Goal: Task Accomplishment & Management: Use online tool/utility

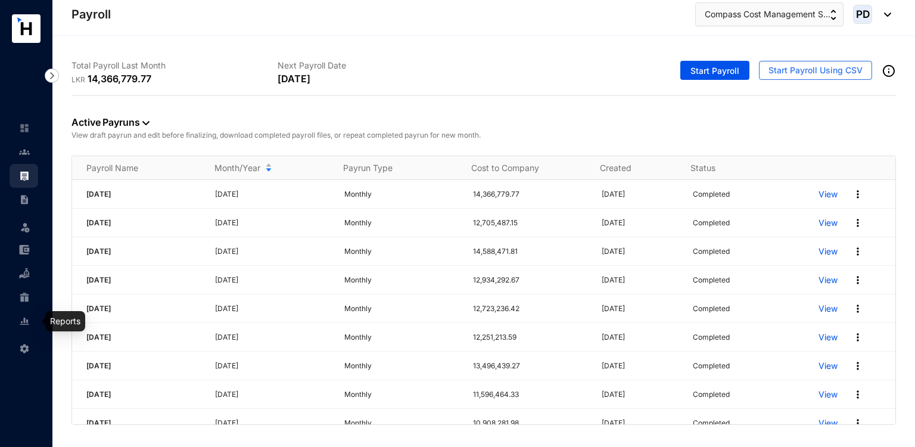
click at [23, 326] on link at bounding box center [34, 321] width 30 height 12
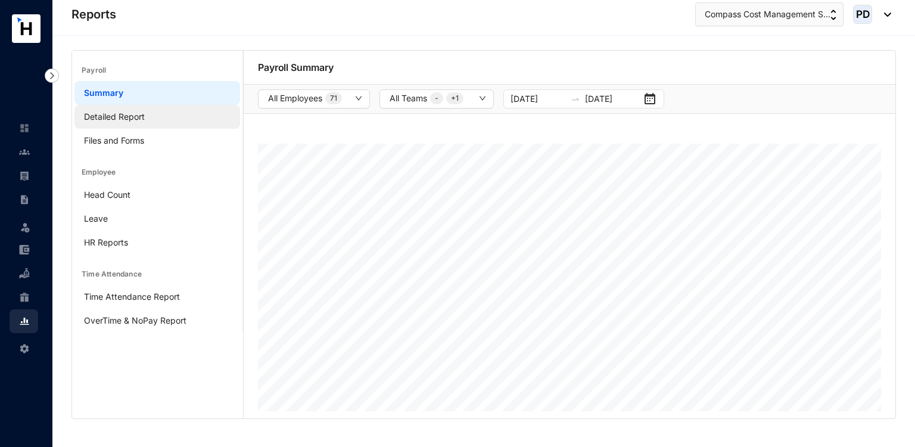
click at [115, 114] on link "Detailed Report" at bounding box center [114, 116] width 61 height 10
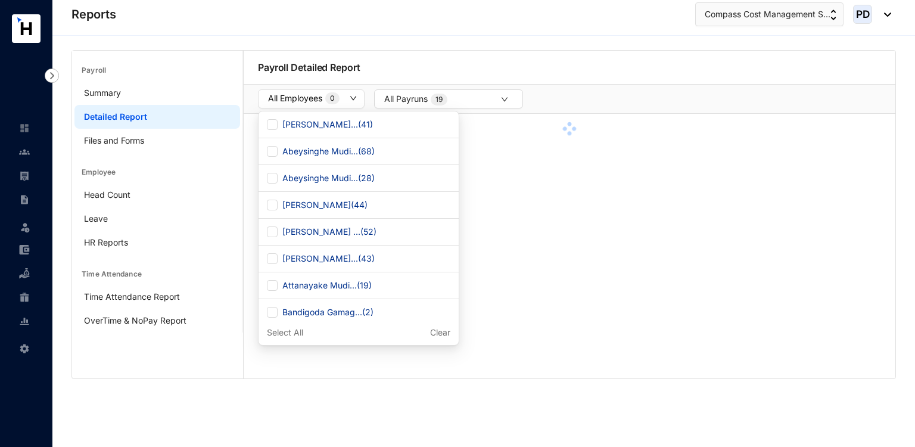
checkbox input "true"
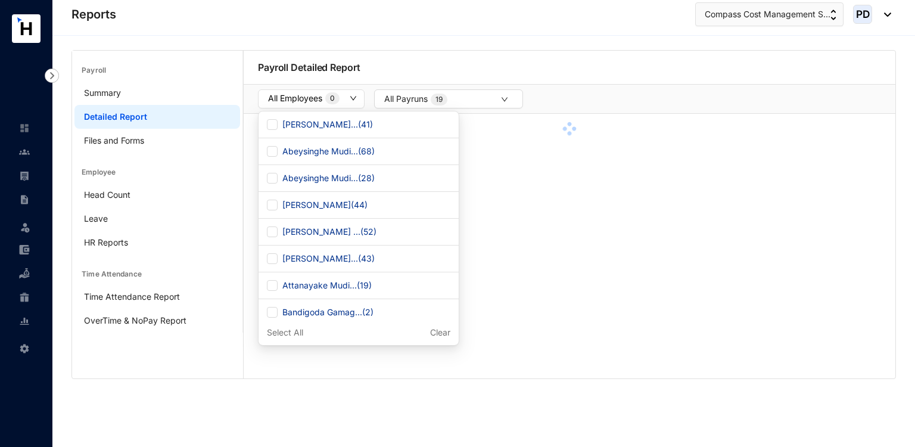
checkbox input "true"
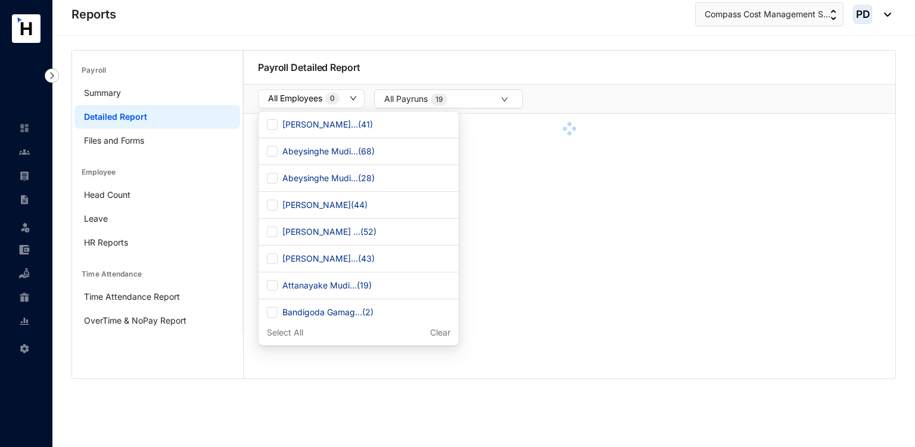
checkbox input "true"
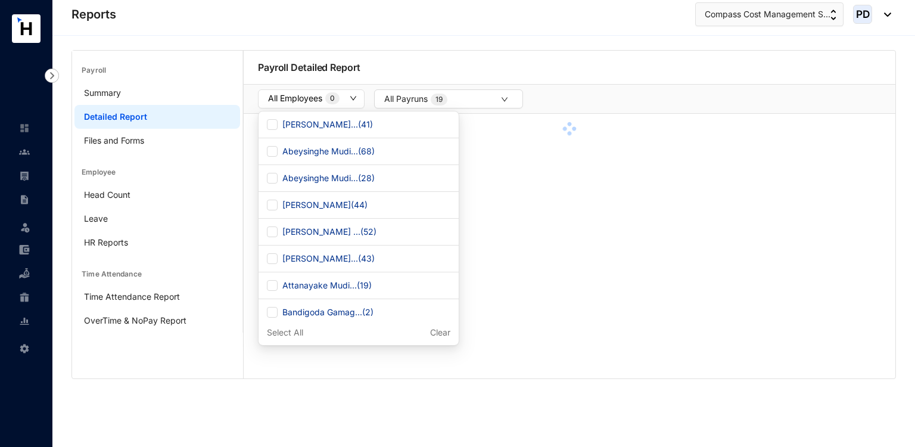
checkbox input "true"
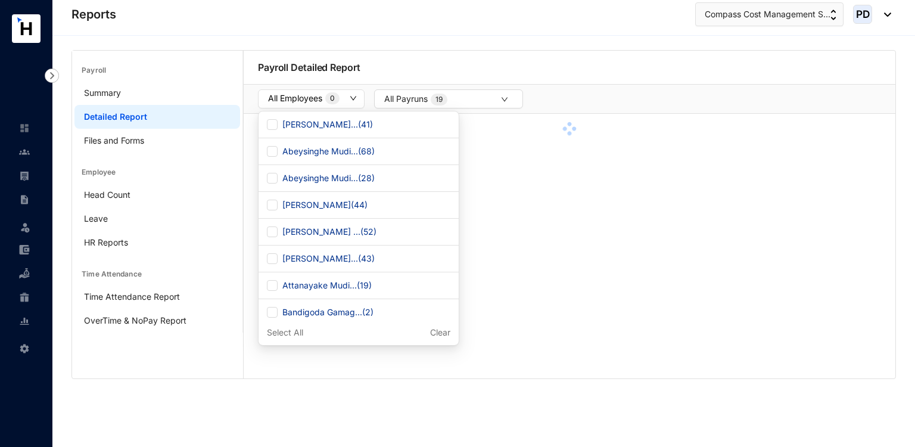
checkbox input "true"
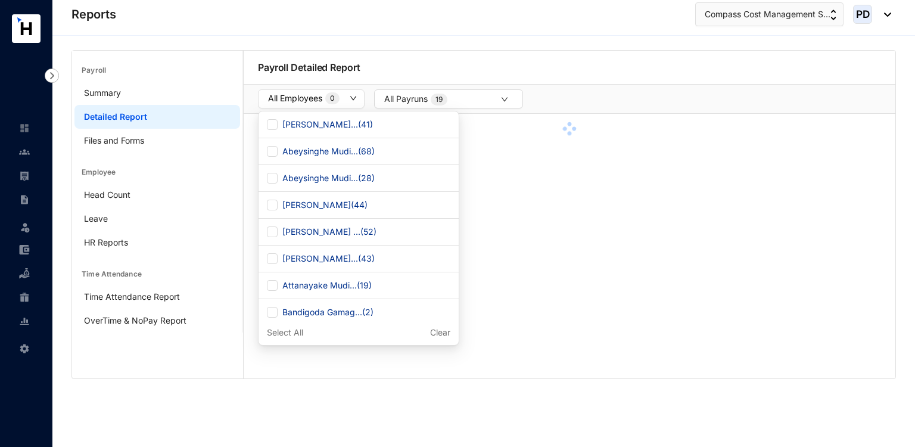
checkbox input "true"
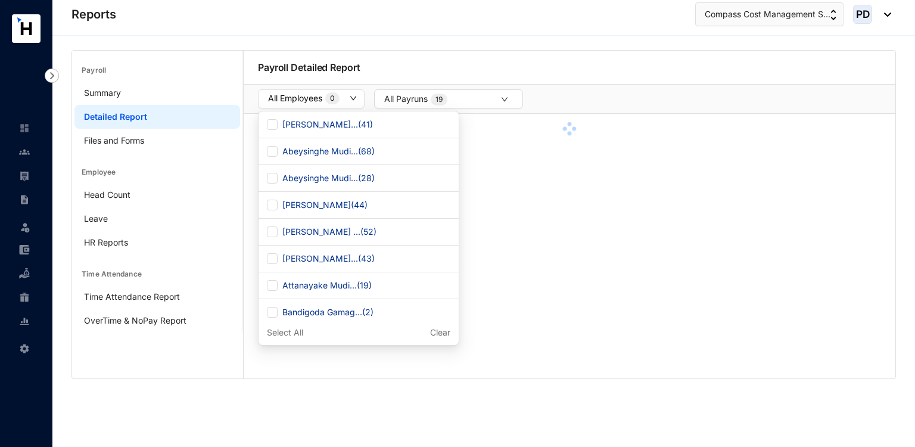
checkbox input "true"
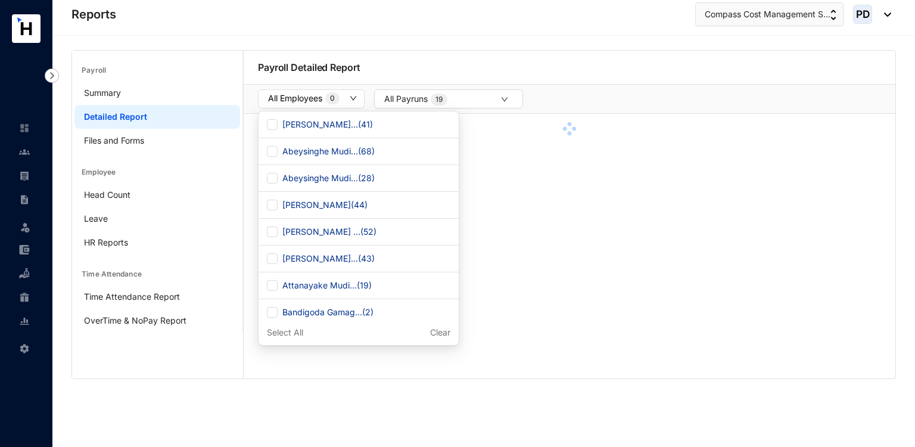
checkbox input "true"
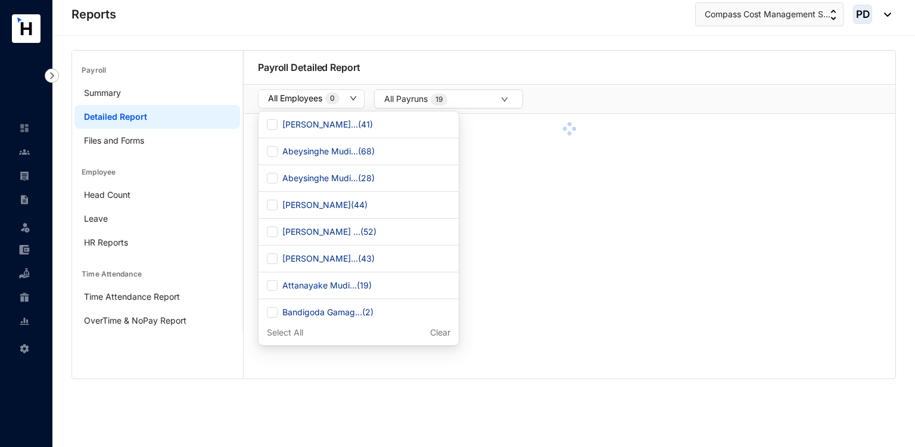
checkbox input "true"
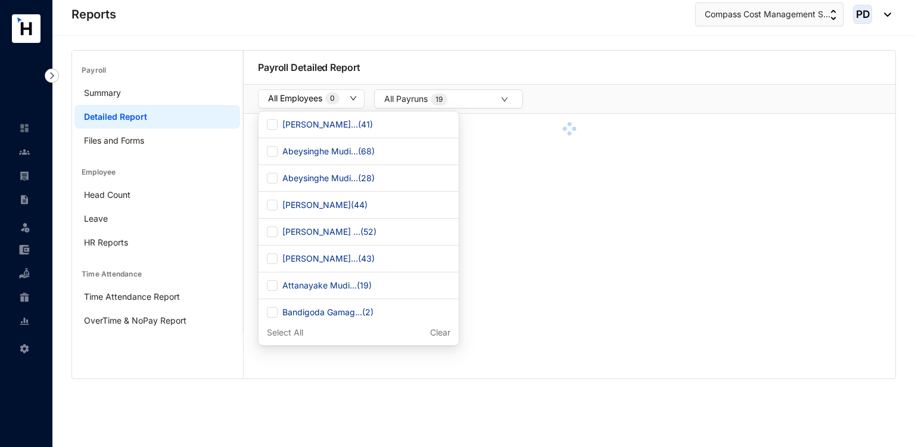
checkbox input "true"
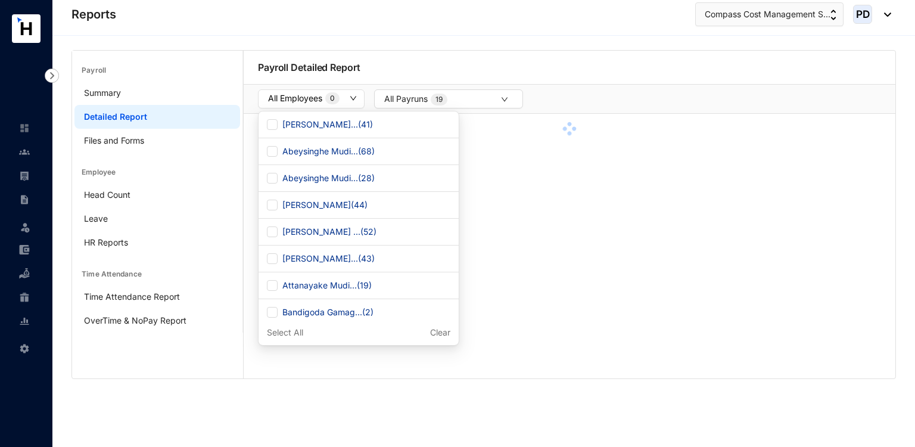
checkbox input "true"
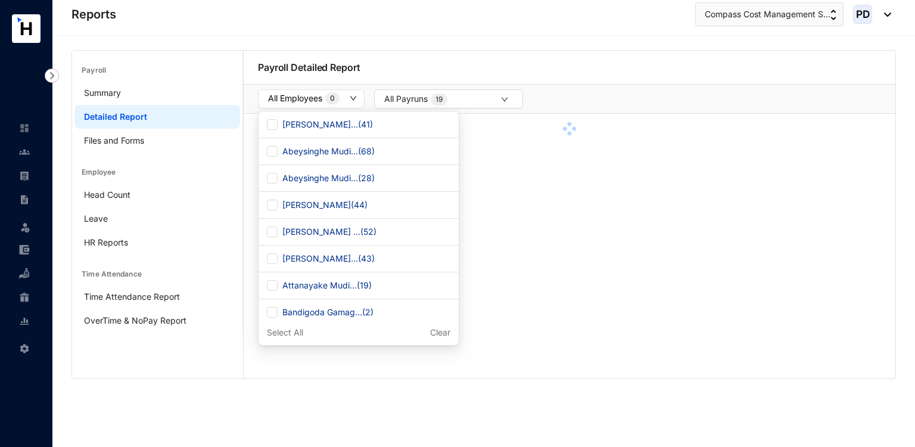
checkbox input "true"
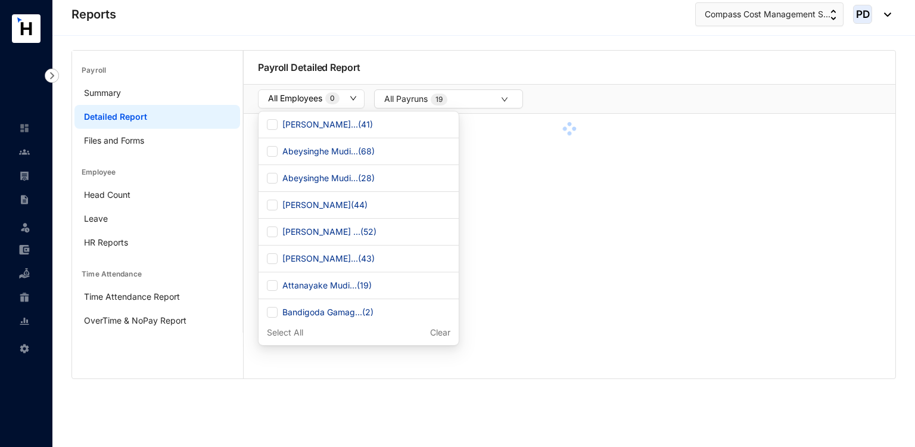
checkbox input "true"
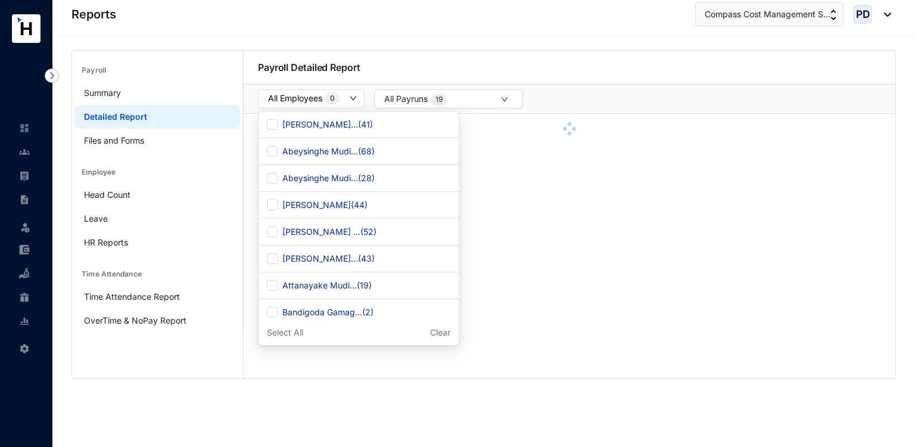
checkbox input "true"
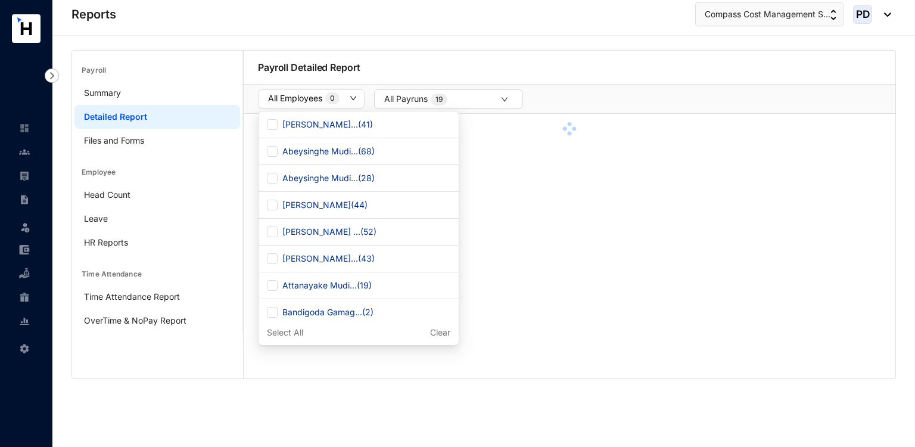
checkbox input "true"
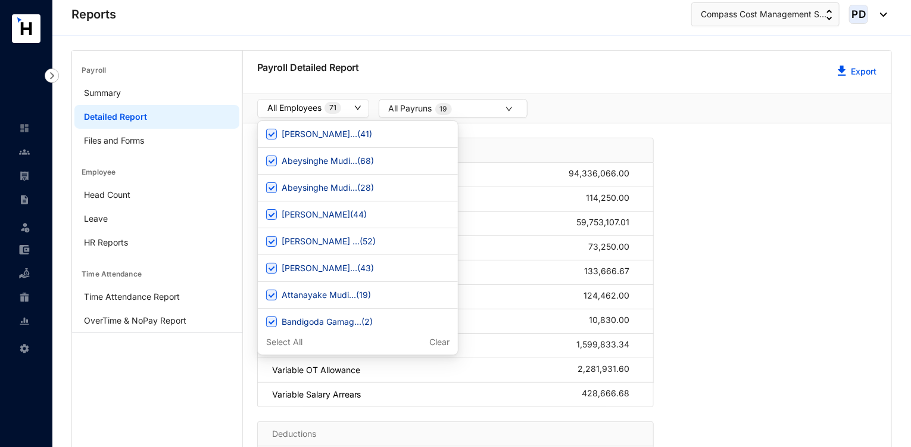
click at [356, 113] on button "All Employees 71" at bounding box center [313, 108] width 112 height 19
click at [429, 341] on p "Clear" at bounding box center [439, 342] width 20 height 12
checkbox input "false"
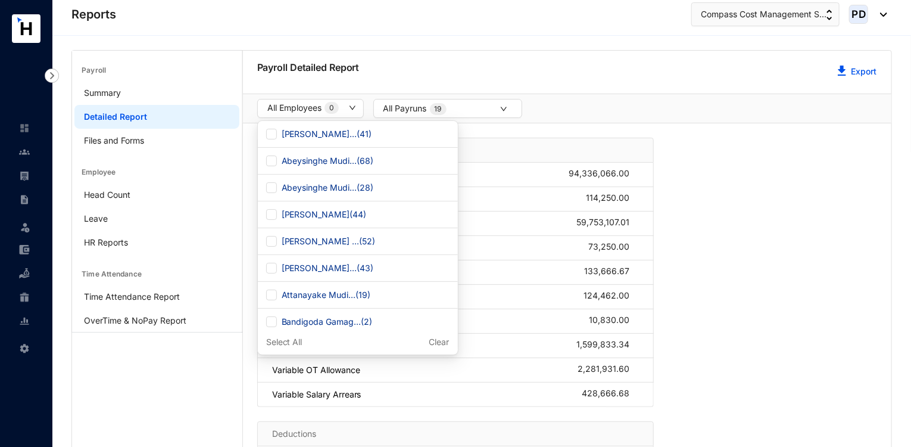
checkbox input "false"
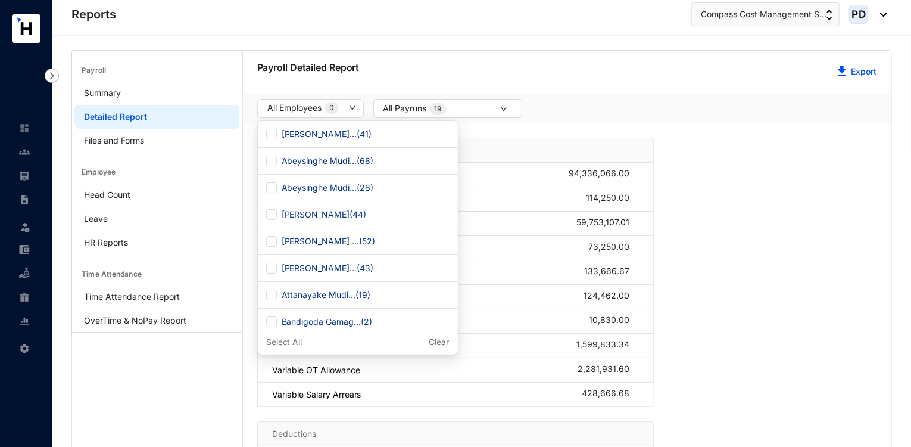
checkbox input "false"
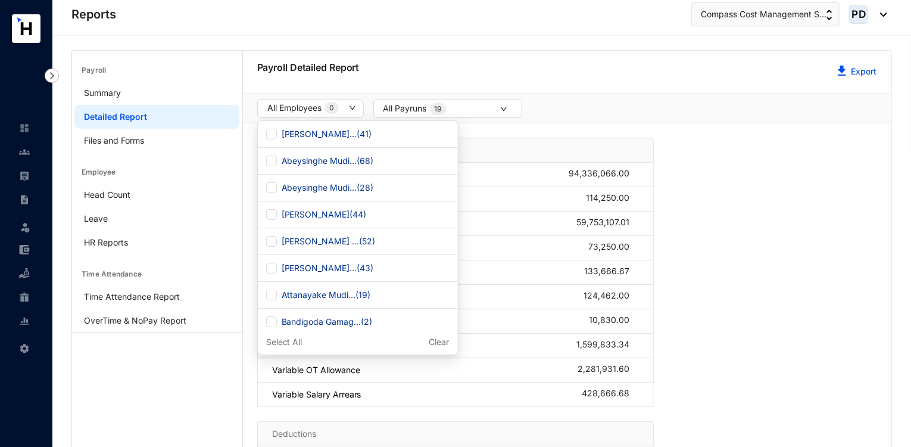
checkbox input "false"
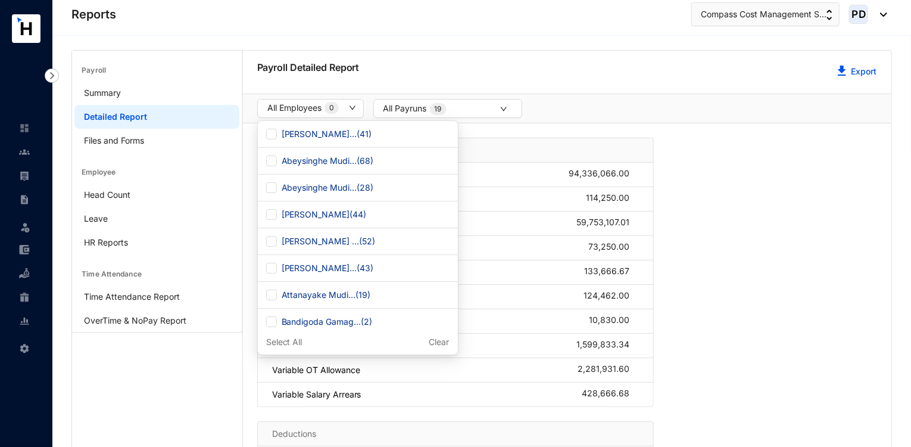
checkbox input "false"
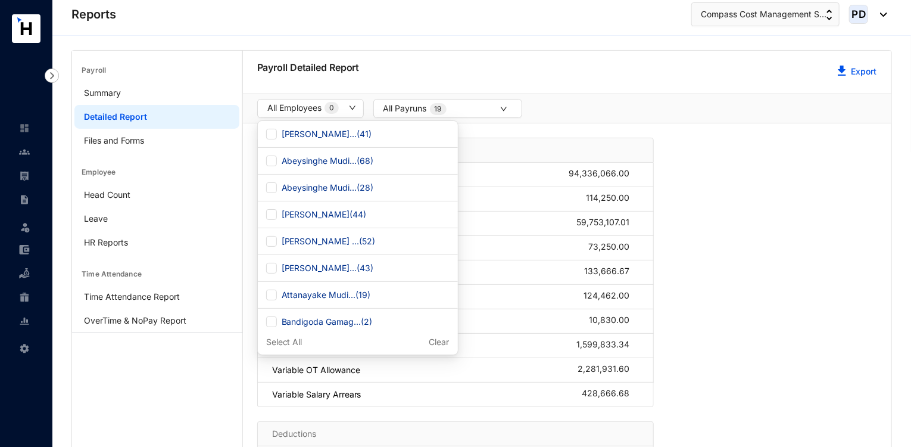
checkbox input "false"
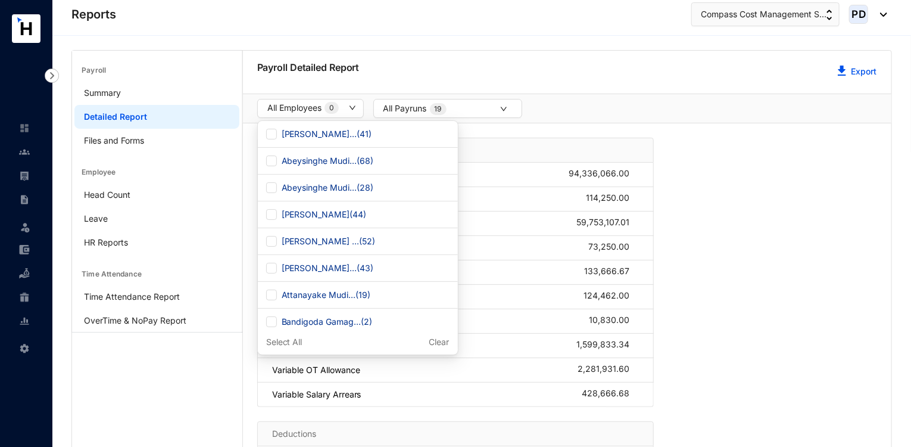
checkbox input "false"
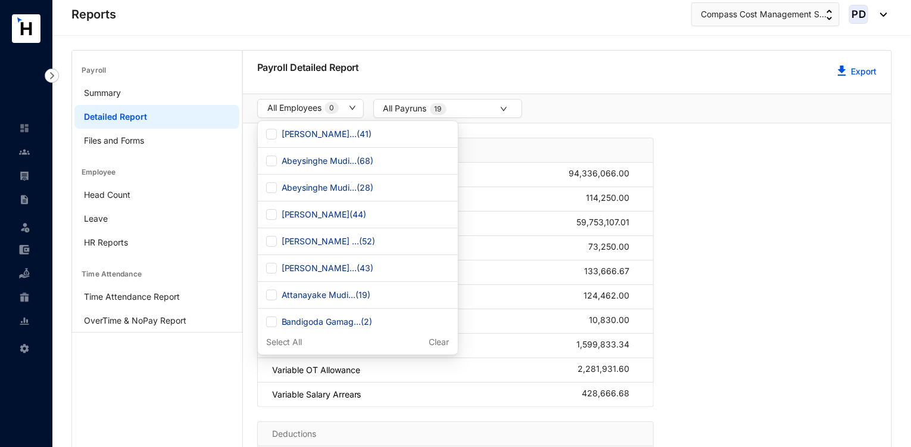
checkbox input "false"
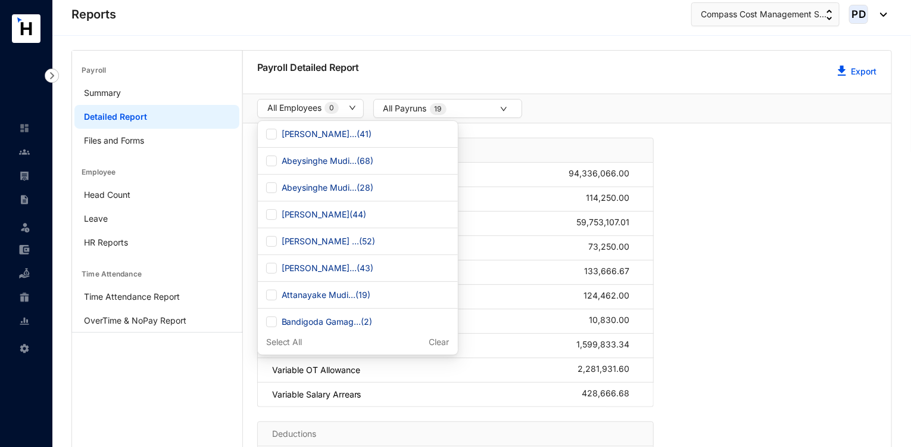
checkbox input "false"
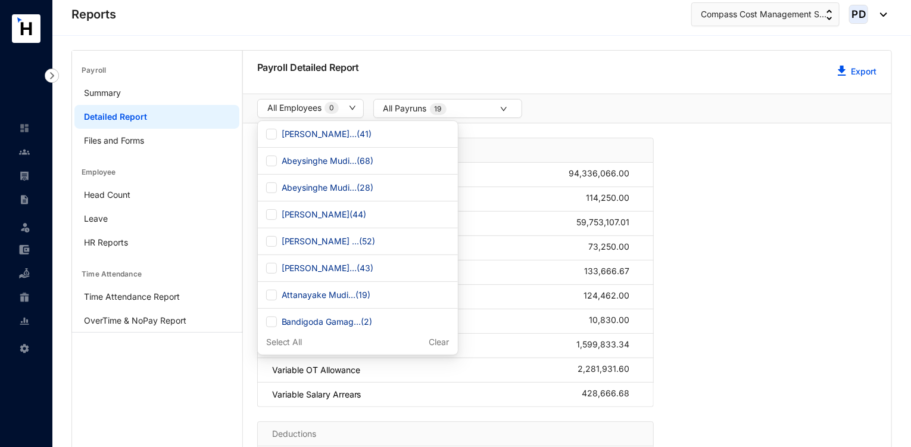
checkbox input "false"
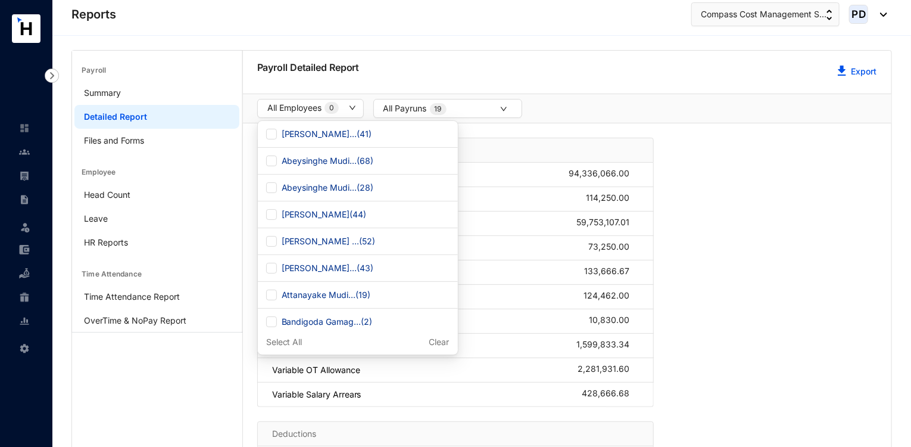
checkbox input "false"
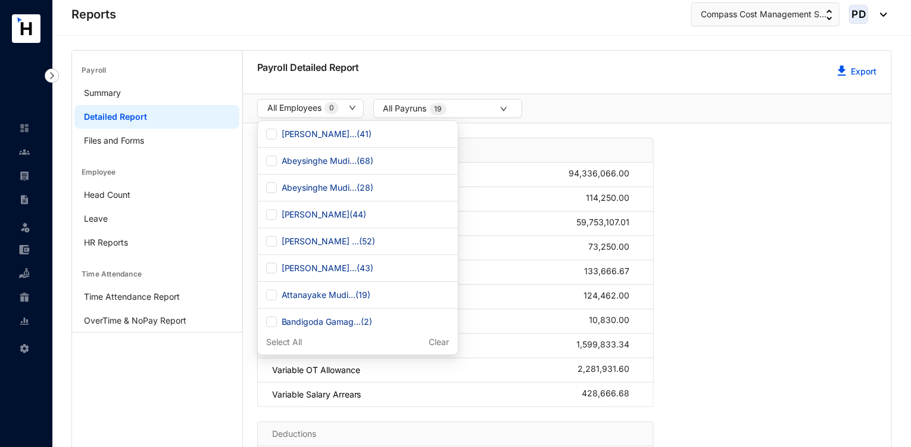
checkbox input "false"
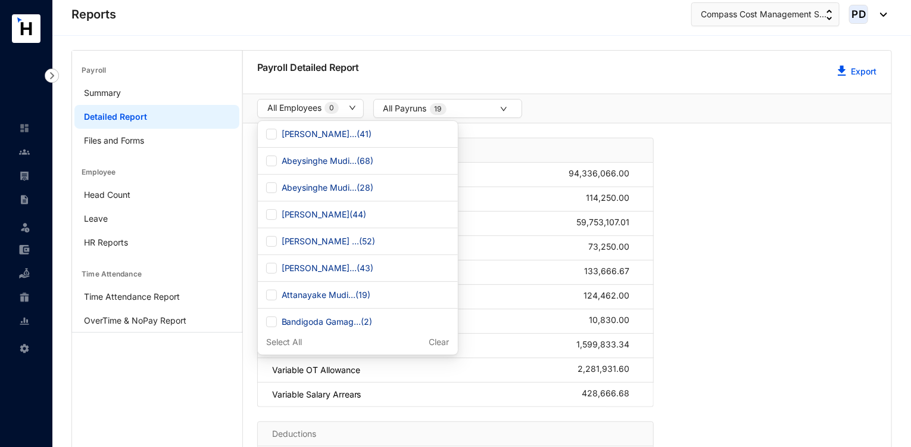
checkbox input "false"
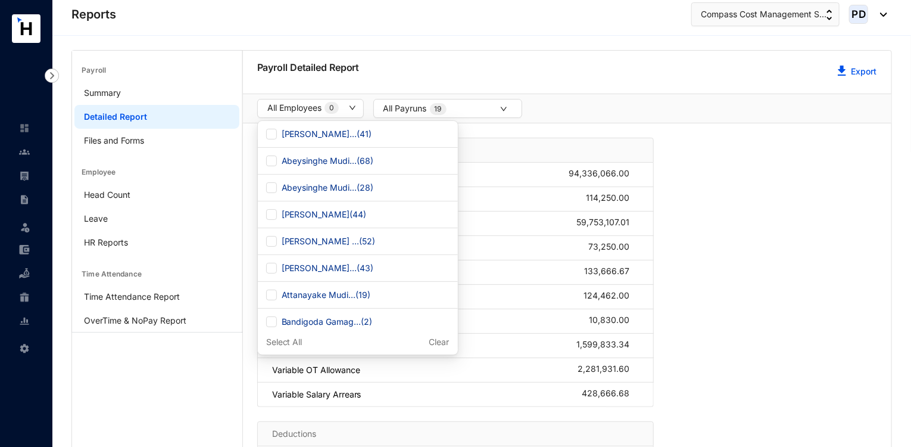
checkbox input "false"
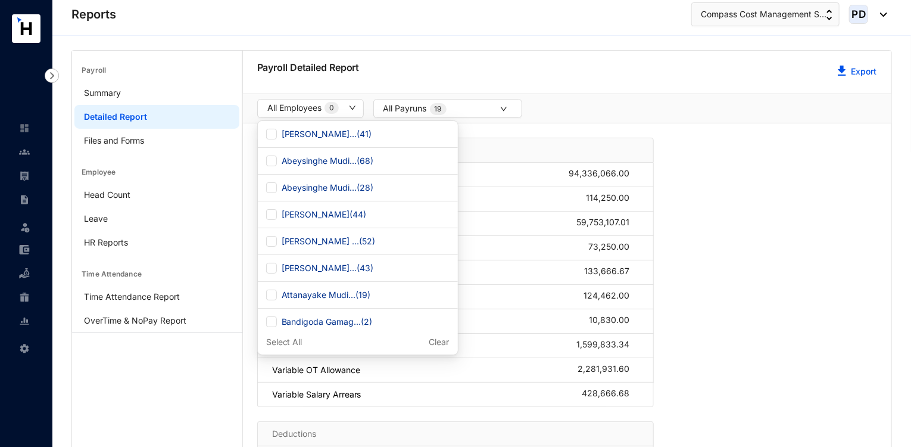
checkbox input "false"
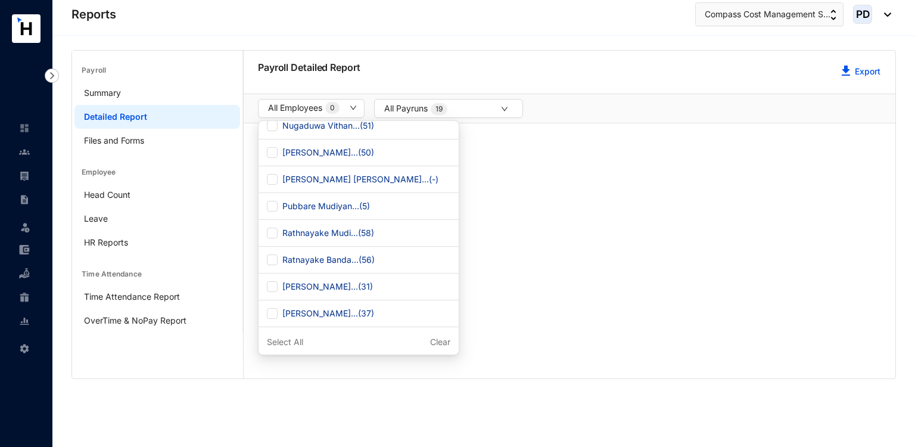
scroll to position [1242, 0]
click at [356, 102] on button "All Employees 0" at bounding box center [311, 108] width 107 height 19
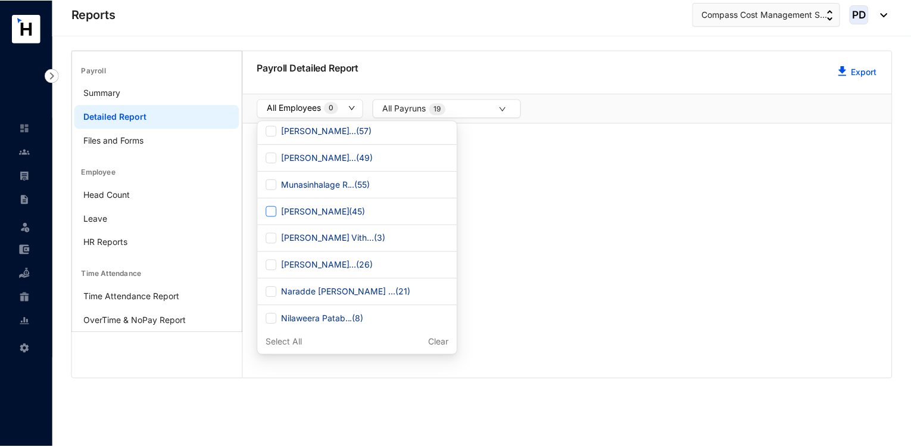
scroll to position [995, 0]
click at [273, 243] on input "[PERSON_NAME] Vith... ( 3 )" at bounding box center [272, 237] width 11 height 11
checkbox input "true"
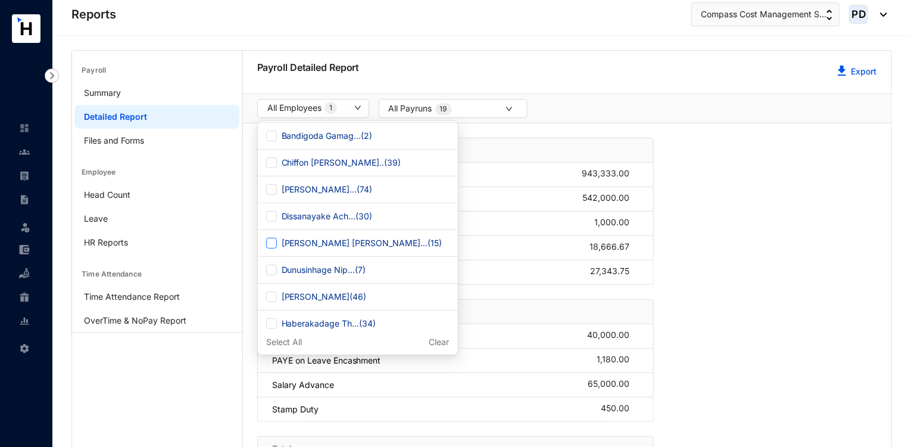
scroll to position [187, 0]
click at [273, 244] on input "[PERSON_NAME] [PERSON_NAME]... ( 15 )" at bounding box center [271, 241] width 11 height 11
checkbox input "true"
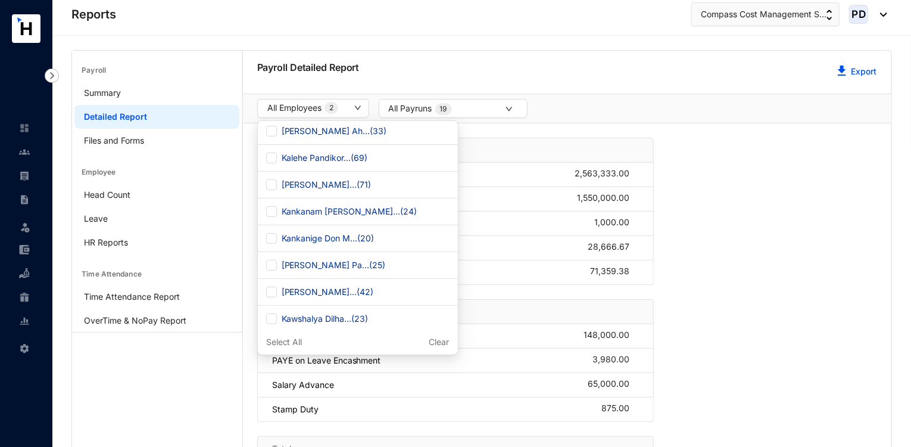
scroll to position [527, 0]
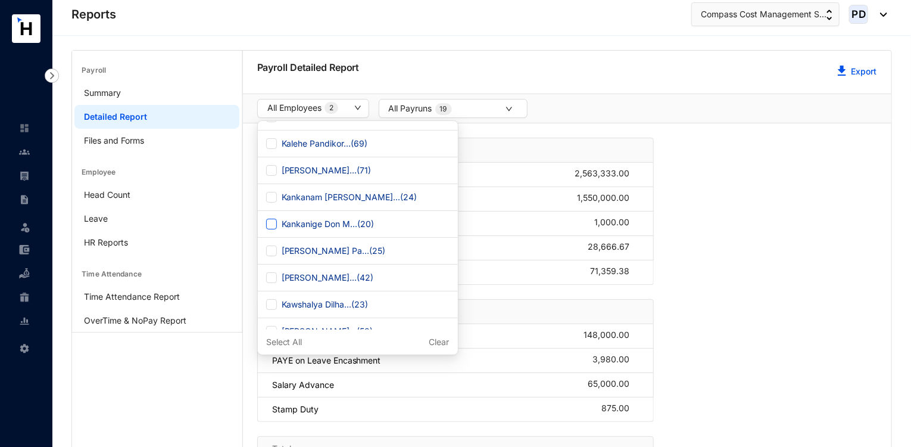
click at [272, 229] on input "Kankanige Don M... ( 20 )" at bounding box center [271, 224] width 11 height 11
checkbox input "true"
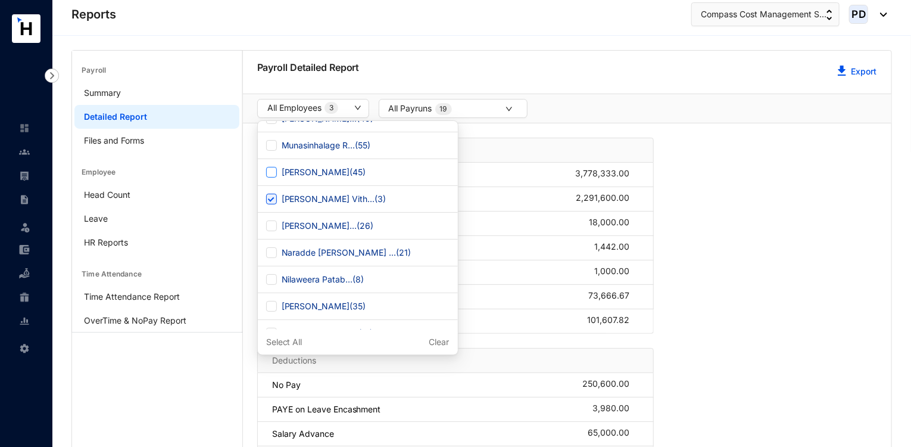
scroll to position [1034, 0]
click at [267, 177] on input "[PERSON_NAME] ( 45 )" at bounding box center [271, 172] width 11 height 11
checkbox input "true"
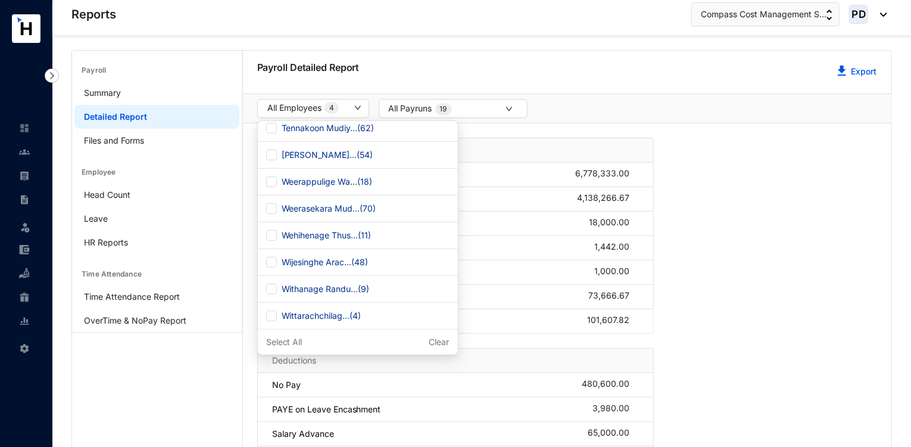
scroll to position [50, 0]
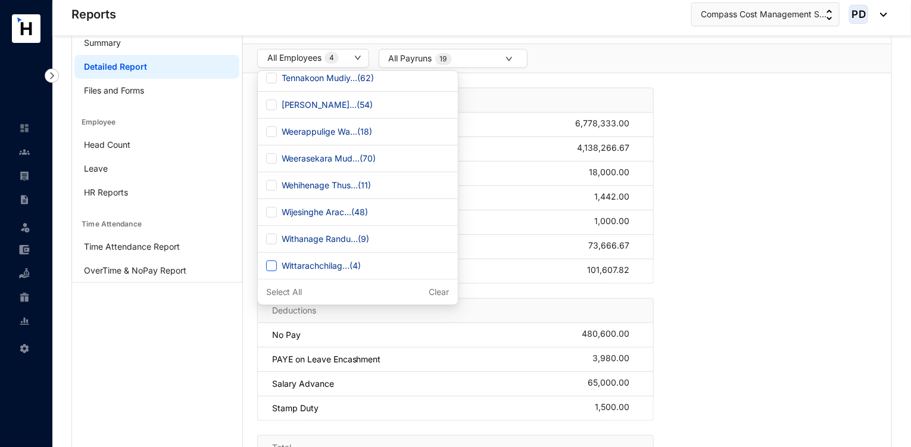
click at [273, 263] on input "Wittarachchilag... ( 4 )" at bounding box center [271, 265] width 11 height 11
checkbox input "true"
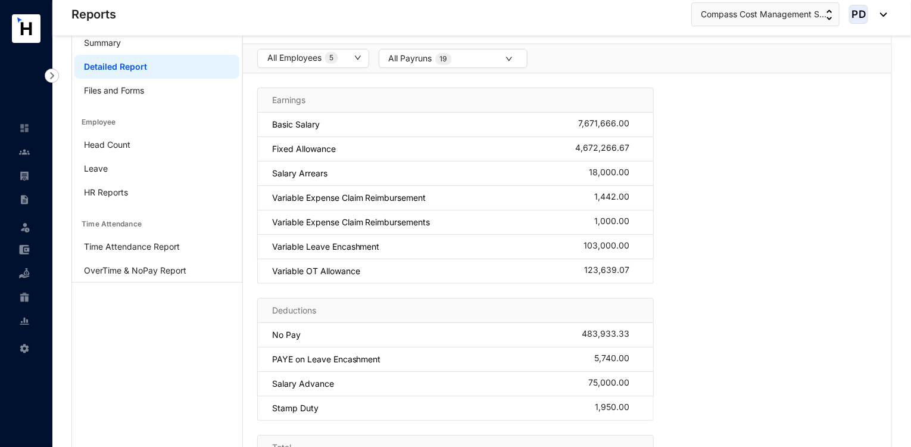
click at [585, 70] on div "All Employees 5 All Payruns 19" at bounding box center [567, 58] width 649 height 30
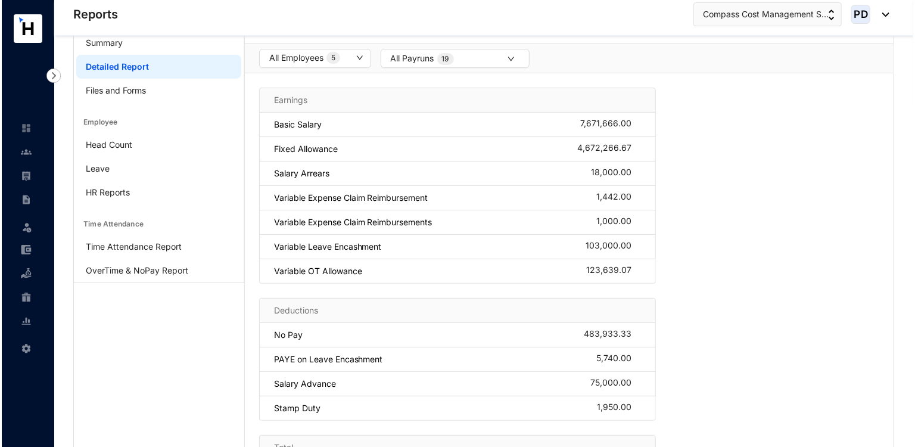
scroll to position [0, 0]
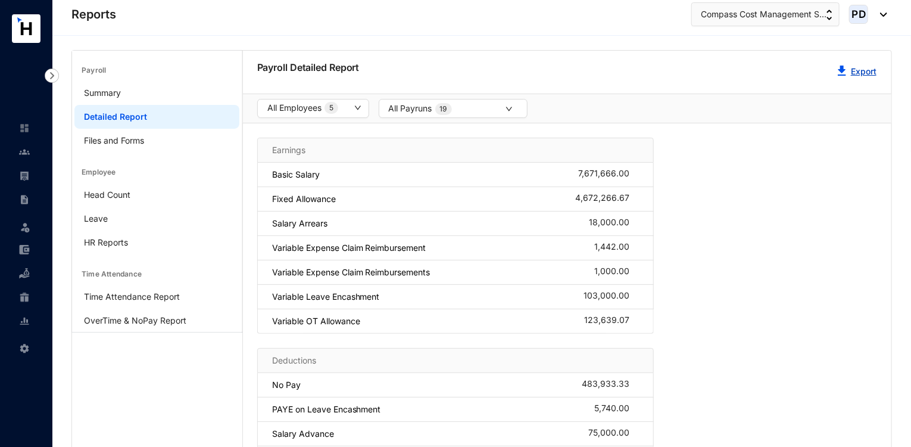
click at [858, 77] on button "Export" at bounding box center [857, 72] width 40 height 24
click at [358, 113] on button "All Employees 5" at bounding box center [313, 108] width 112 height 19
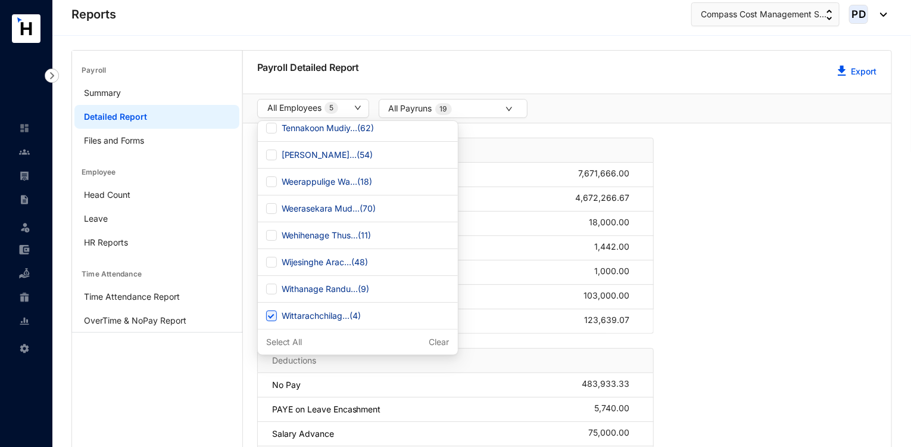
click at [429, 337] on p "Clear" at bounding box center [439, 342] width 20 height 12
checkbox input "false"
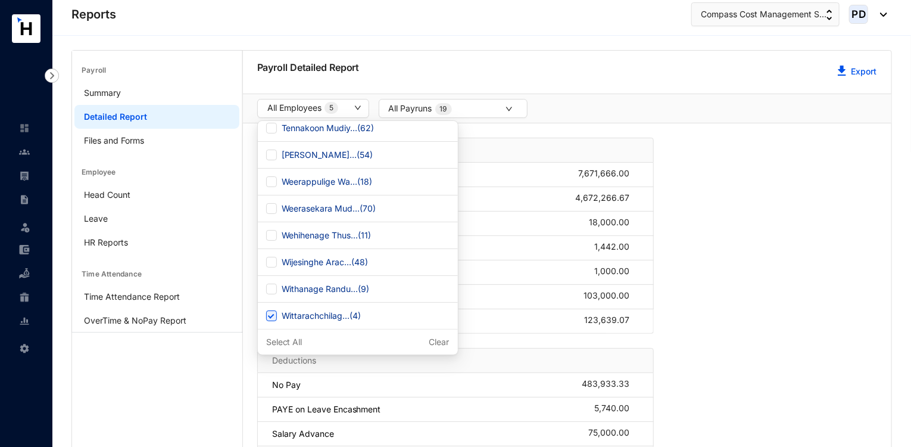
checkbox input "false"
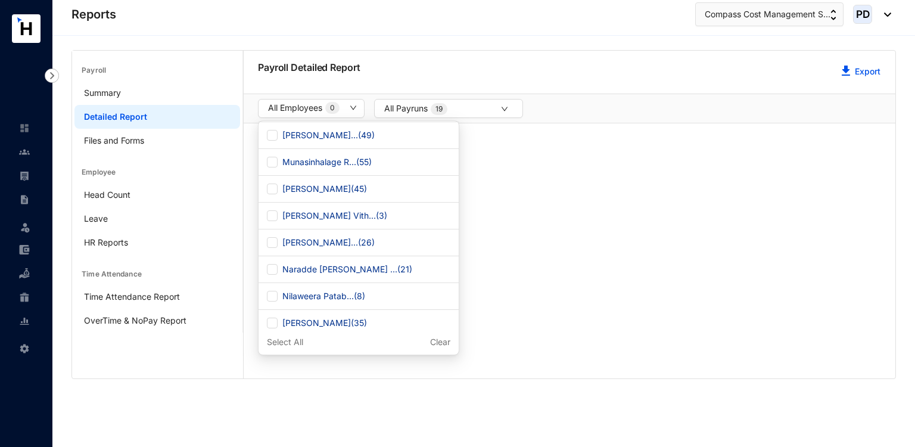
scroll to position [1019, 0]
click at [275, 219] on input "[PERSON_NAME] Vith... ( 3 )" at bounding box center [272, 213] width 11 height 11
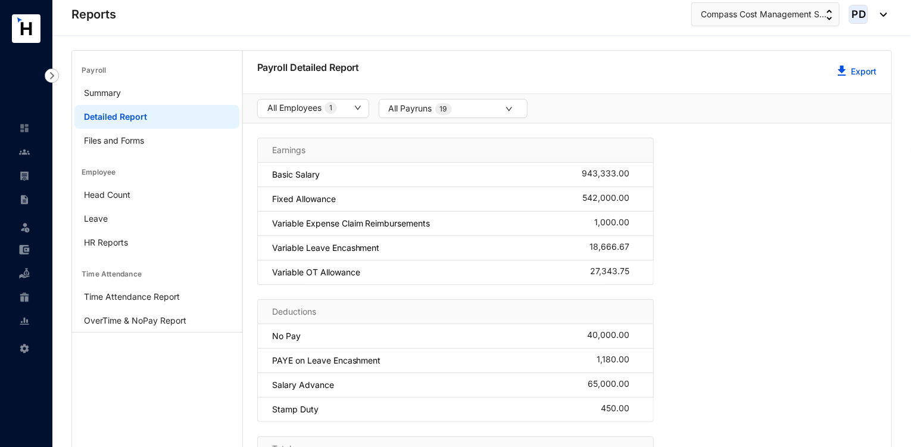
click at [659, 101] on div "All Employees 1 All Payruns 19" at bounding box center [567, 109] width 649 height 30
click at [856, 74] on link "Export" at bounding box center [864, 71] width 26 height 10
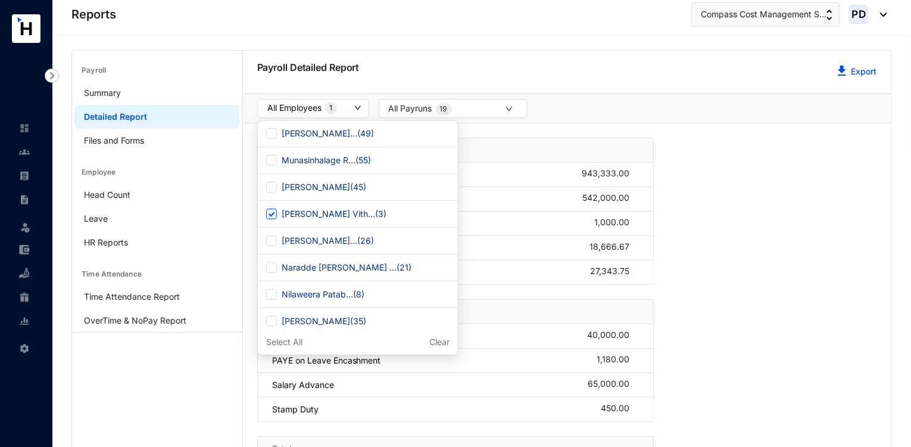
click at [356, 110] on icon "down" at bounding box center [357, 107] width 7 height 7
click at [271, 219] on input "[PERSON_NAME] Vith... ( 3 )" at bounding box center [271, 213] width 11 height 11
checkbox input "false"
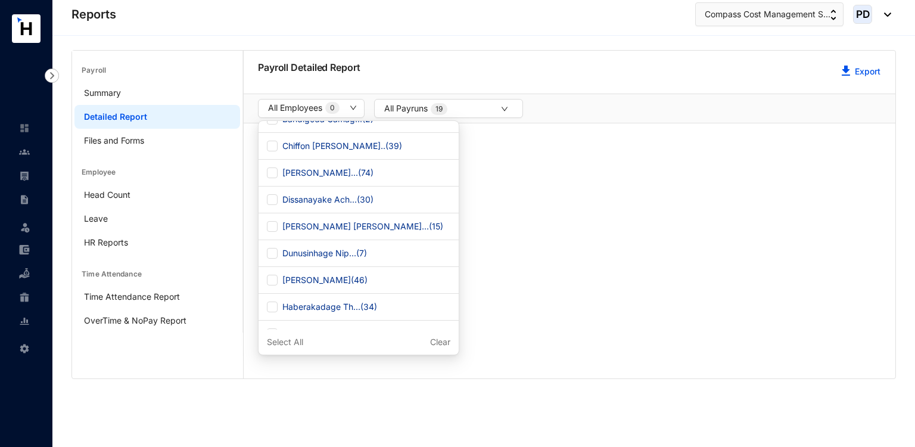
scroll to position [203, 0]
click at [276, 230] on input "[PERSON_NAME] [PERSON_NAME]... ( 15 )" at bounding box center [272, 226] width 11 height 11
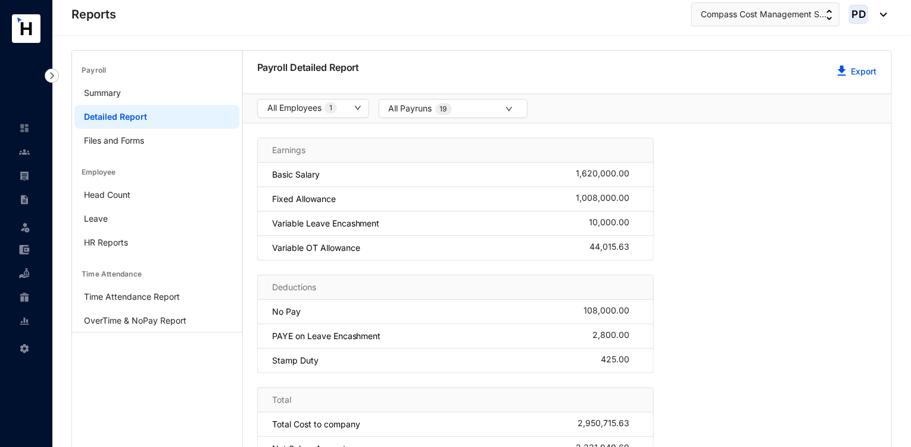
click at [652, 50] on div "Payroll Summary Detailed Report Files and Forms Employee Head Count Leave HR Re…" at bounding box center [481, 338] width 821 height 577
click at [870, 67] on link "Export" at bounding box center [864, 71] width 26 height 10
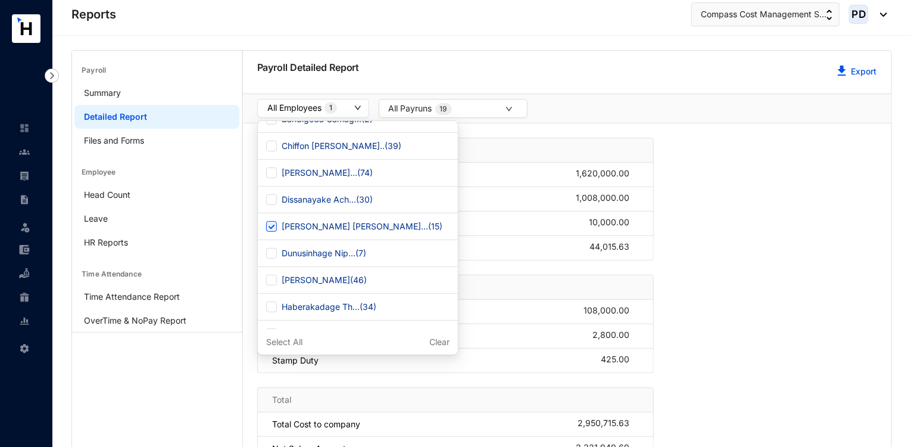
click at [365, 105] on button "All Employees 1" at bounding box center [313, 108] width 112 height 19
click at [278, 232] on span "[PERSON_NAME] [PERSON_NAME]... ( 15 )" at bounding box center [362, 226] width 170 height 13
click at [277, 232] on input "[PERSON_NAME] [PERSON_NAME]... ( 15 )" at bounding box center [271, 226] width 11 height 11
checkbox input "false"
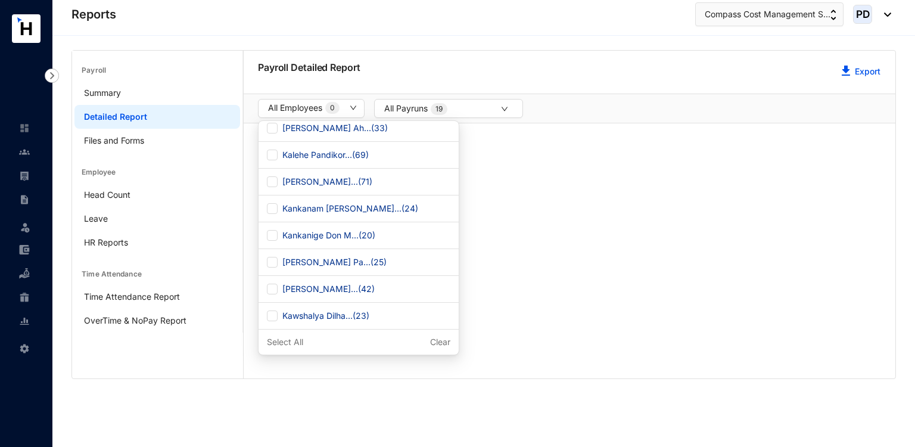
scroll to position [517, 0]
click at [334, 239] on span "Kankanige Don M... ( 20 )" at bounding box center [329, 233] width 102 height 13
click at [278, 239] on input "Kankanige Don M... ( 20 )" at bounding box center [272, 233] width 11 height 11
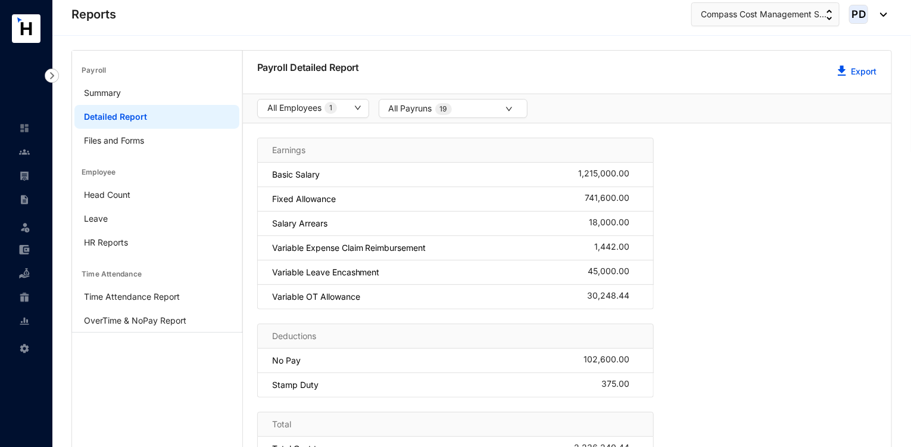
click at [596, 89] on div "Payroll Detailed Report Export" at bounding box center [567, 72] width 649 height 43
click at [849, 70] on button "Export" at bounding box center [857, 72] width 40 height 24
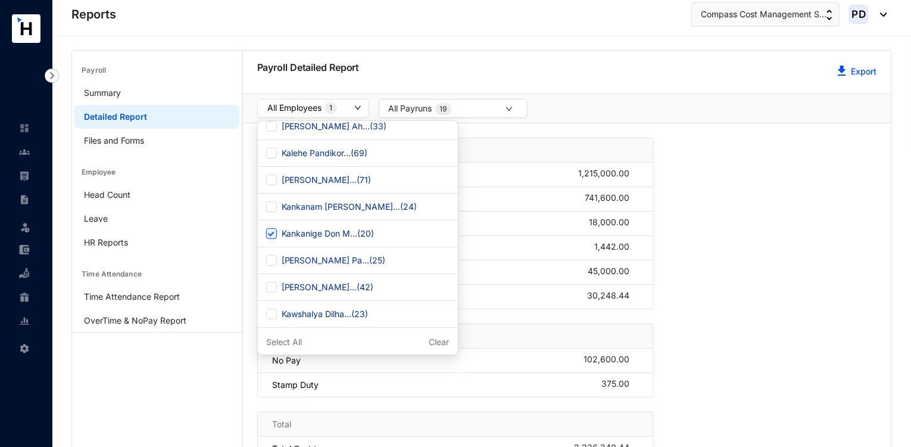
click at [357, 102] on button "All Employees 1" at bounding box center [313, 108] width 112 height 19
click at [275, 238] on input "Kankanige Don M... ( 20 )" at bounding box center [271, 233] width 11 height 11
checkbox input "false"
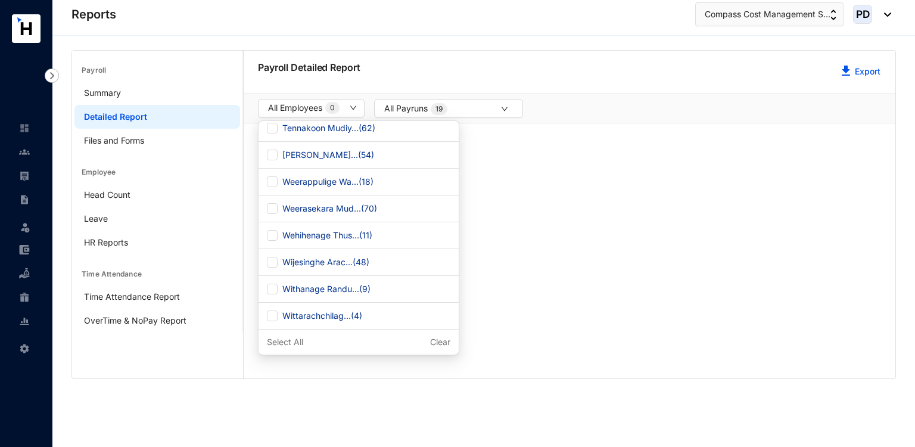
scroll to position [1719, 0]
click at [278, 317] on span "Wittarachchilag... ( 4 )" at bounding box center [322, 315] width 89 height 13
click at [278, 317] on input "Wittarachchilag... ( 4 )" at bounding box center [272, 315] width 11 height 11
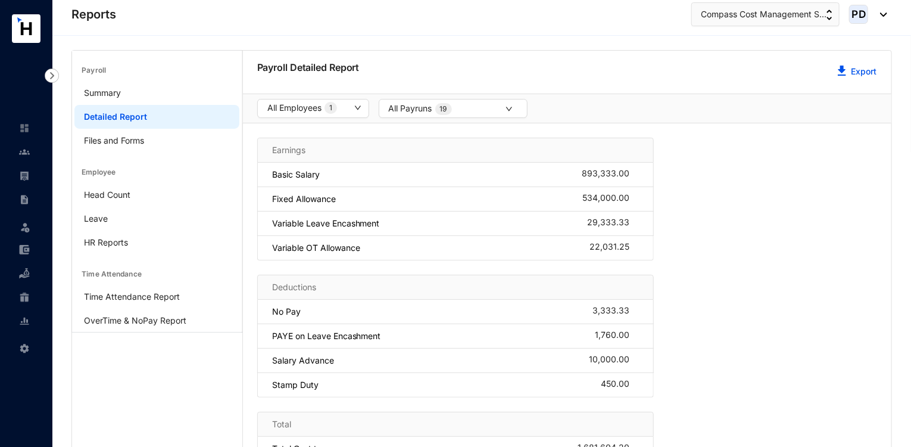
click at [653, 70] on div "Payroll Detailed Report Export" at bounding box center [567, 72] width 649 height 43
click at [862, 73] on link "Export" at bounding box center [864, 71] width 26 height 10
click at [357, 103] on button "All Employees 1" at bounding box center [313, 108] width 112 height 19
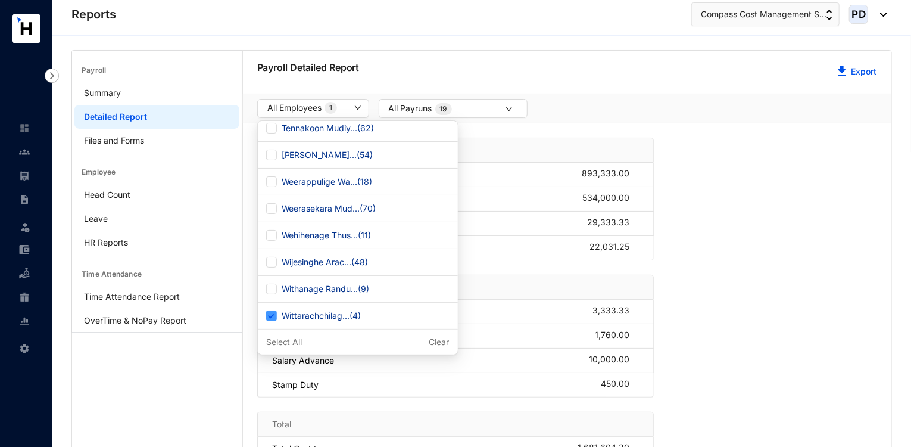
click at [300, 313] on span "Wittarachchilag... ( 4 )" at bounding box center [321, 315] width 89 height 13
click at [277, 313] on input "Wittarachchilag... ( 4 )" at bounding box center [271, 315] width 11 height 11
checkbox input "false"
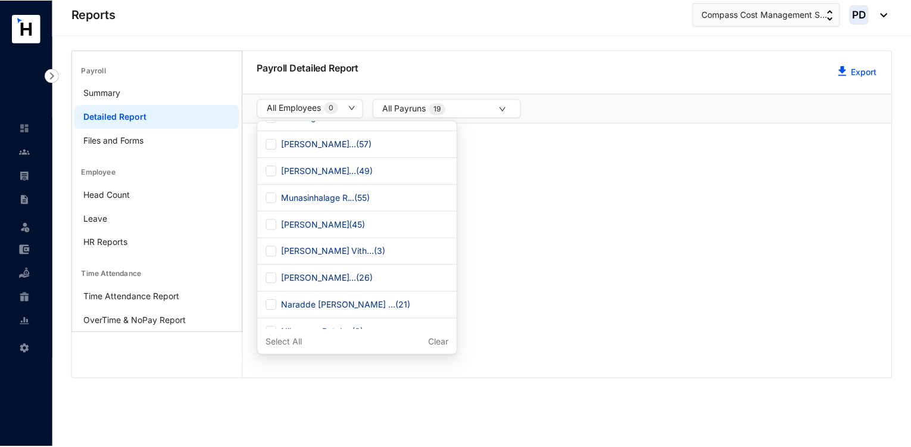
scroll to position [1001, 0]
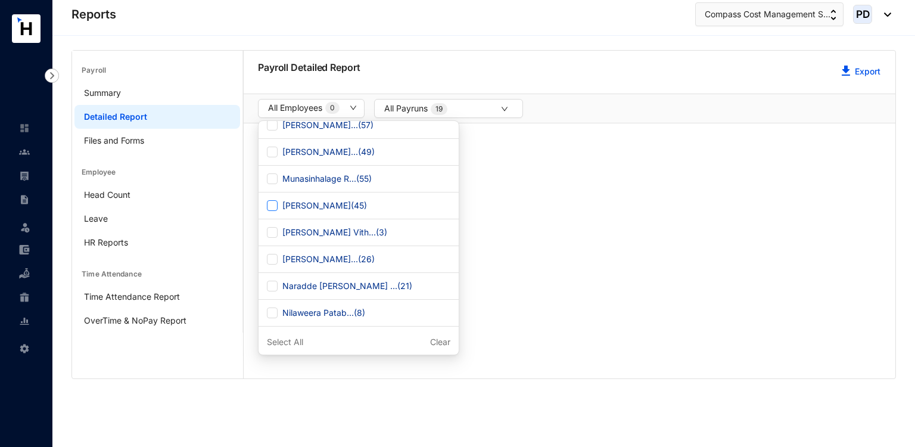
click at [279, 212] on span "[PERSON_NAME] ( 45 )" at bounding box center [325, 205] width 94 height 13
click at [278, 211] on input "[PERSON_NAME] ( 45 )" at bounding box center [272, 205] width 11 height 11
checkbox input "true"
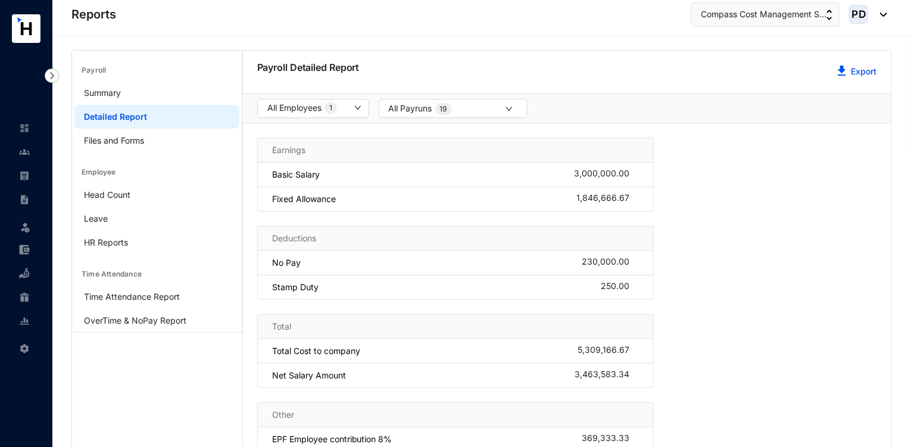
click at [634, 179] on p at bounding box center [635, 175] width 10 height 12
click at [858, 78] on button "Export" at bounding box center [857, 72] width 40 height 24
